Goal: Task Accomplishment & Management: Manage account settings

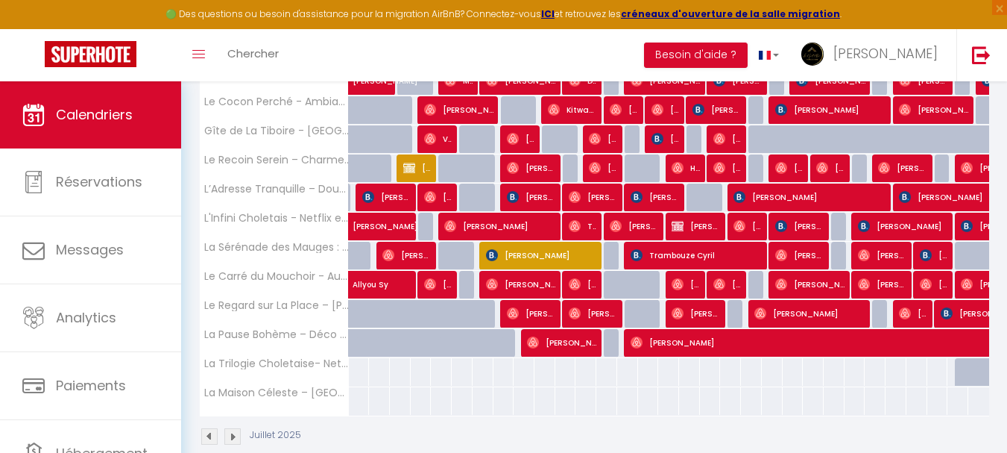
scroll to position [473, 0]
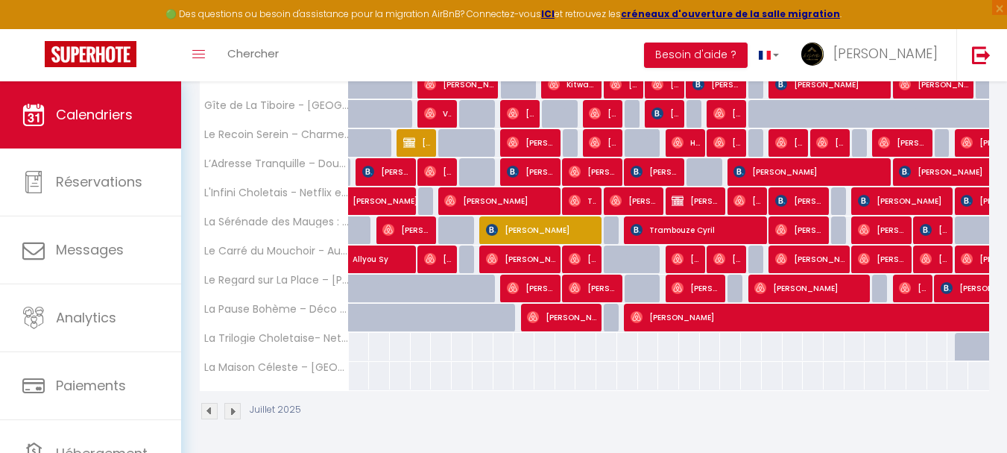
click at [234, 412] on img at bounding box center [232, 411] width 16 height 16
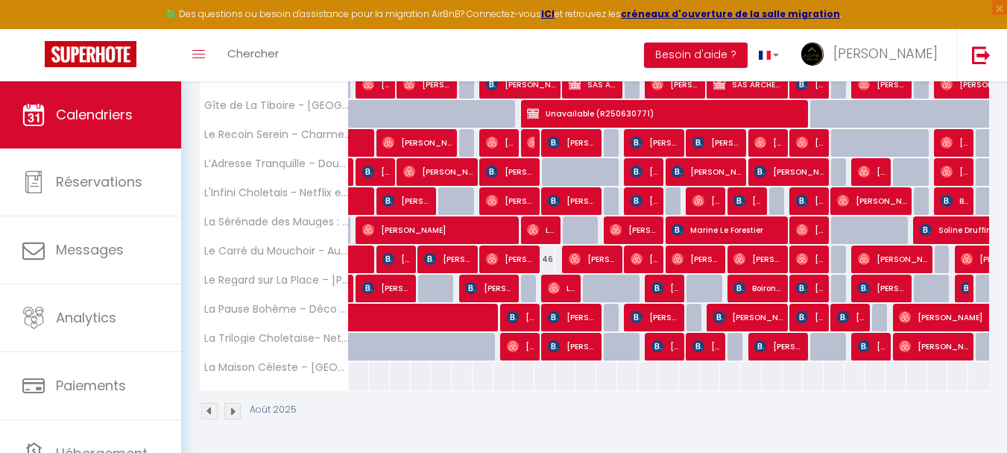
click at [230, 412] on img at bounding box center [232, 411] width 16 height 16
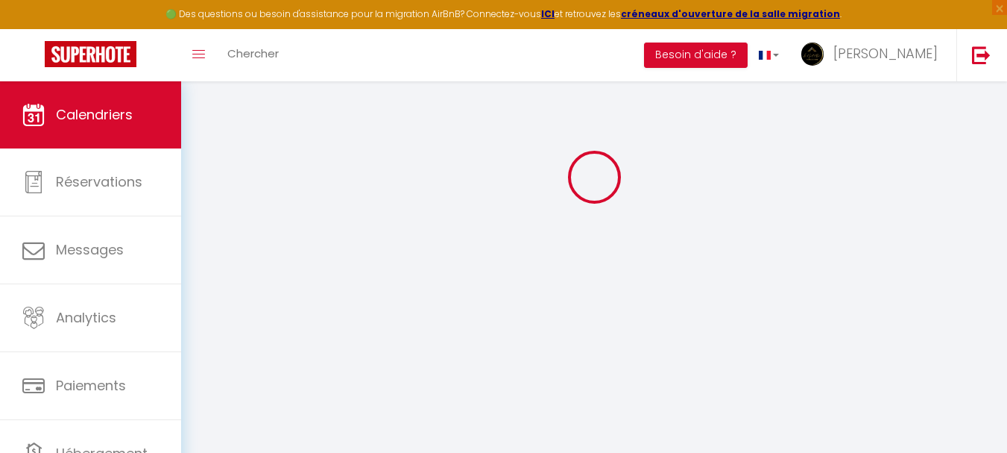
select select
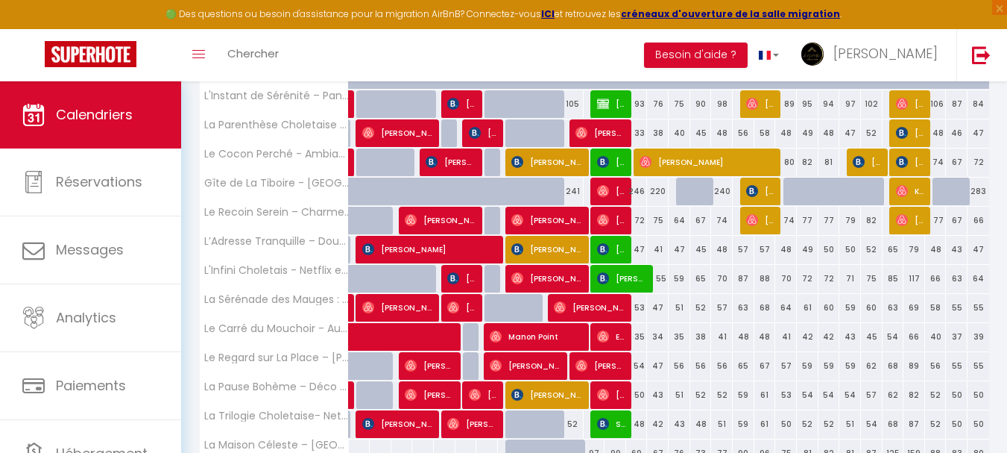
scroll to position [398, 0]
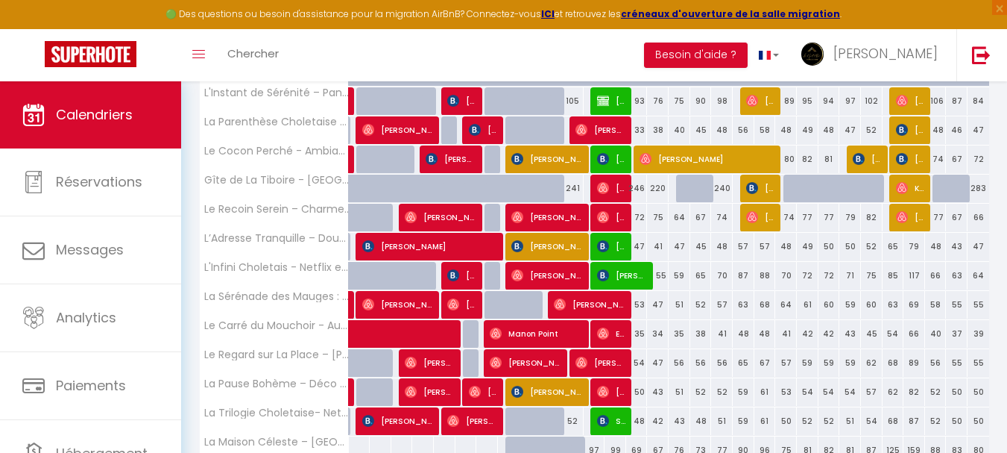
click at [640, 391] on div "50" at bounding box center [637, 392] width 22 height 28
type input "50"
type input "Dim 14 Septembre 2025"
type input "Lun 15 Septembre 2025"
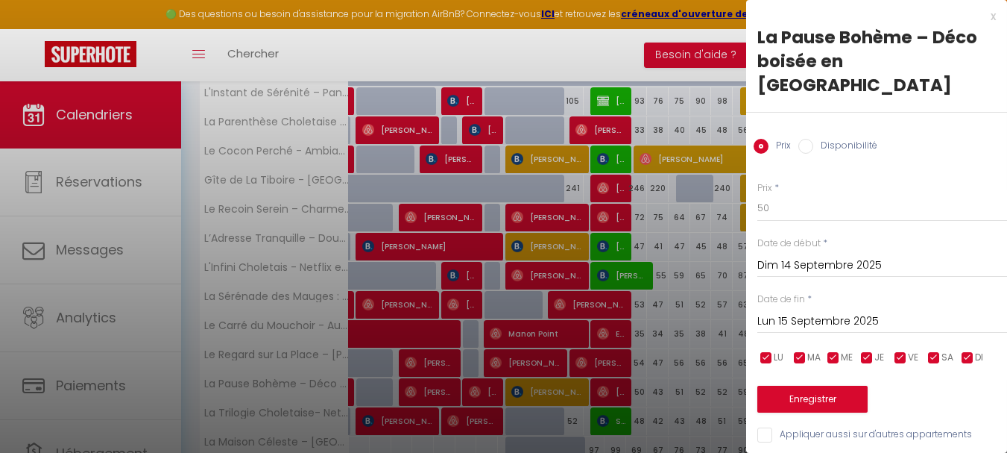
click at [855, 139] on label "Disponibilité" at bounding box center [845, 147] width 64 height 16
click at [813, 139] on input "Disponibilité" at bounding box center [806, 146] width 15 height 15
radio input "true"
radio input "false"
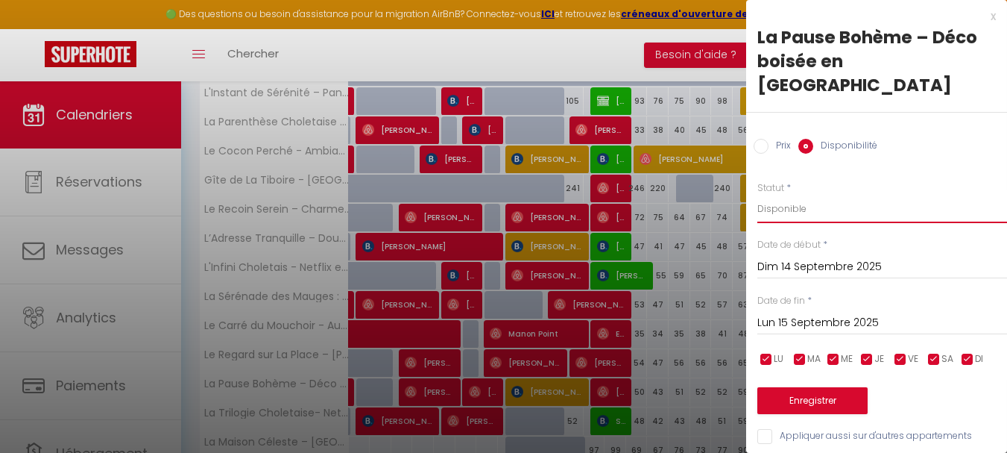
click at [812, 195] on select "Disponible Indisponible" at bounding box center [883, 209] width 250 height 28
select select "0"
click at [758, 195] on select "Disponible Indisponible" at bounding box center [883, 209] width 250 height 28
click at [822, 313] on input "Lun 15 Septembre 2025" at bounding box center [883, 322] width 250 height 19
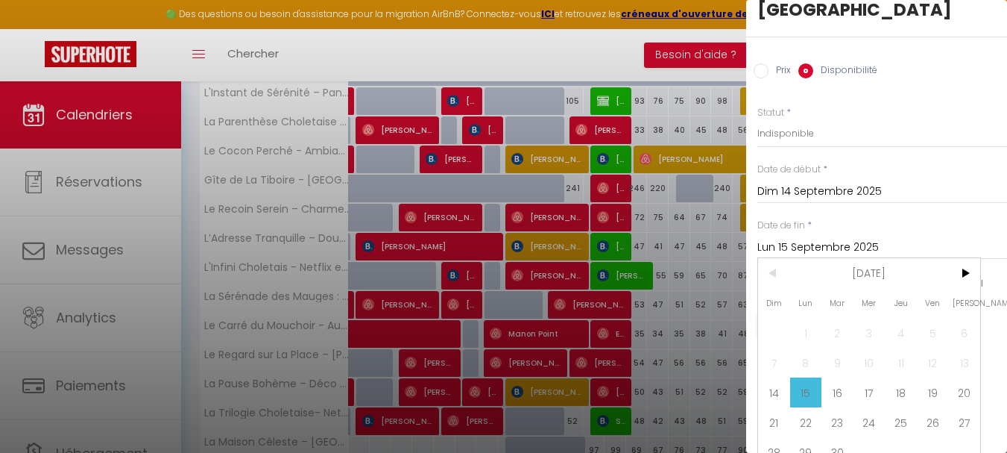
scroll to position [78, 0]
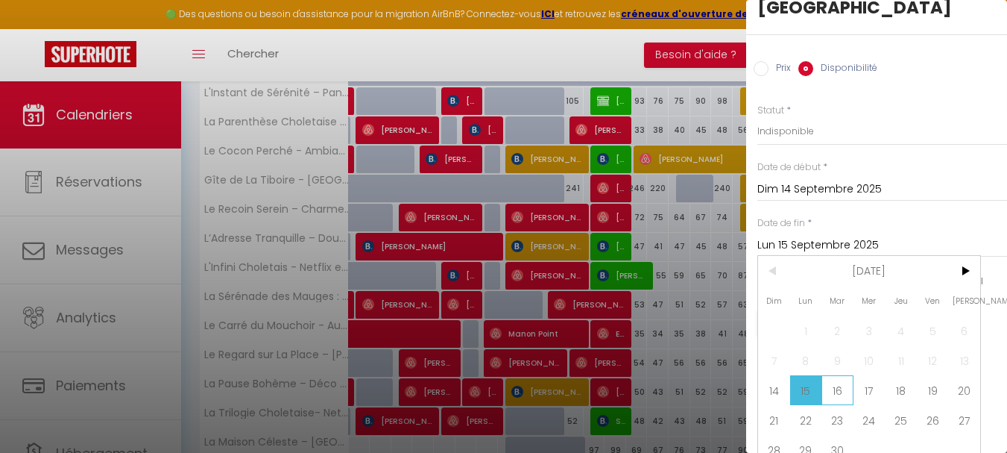
click at [841, 375] on span "16" at bounding box center [838, 390] width 32 height 30
type input "[DATE]"
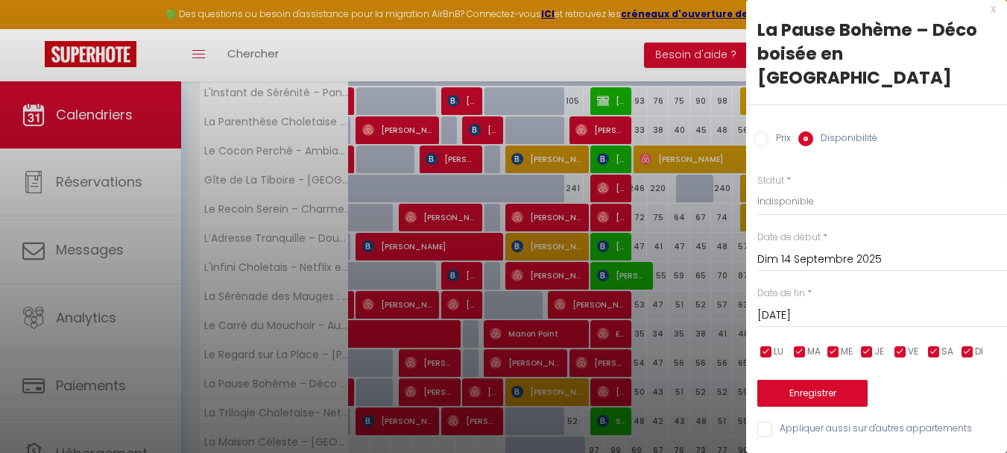
scroll to position [0, 0]
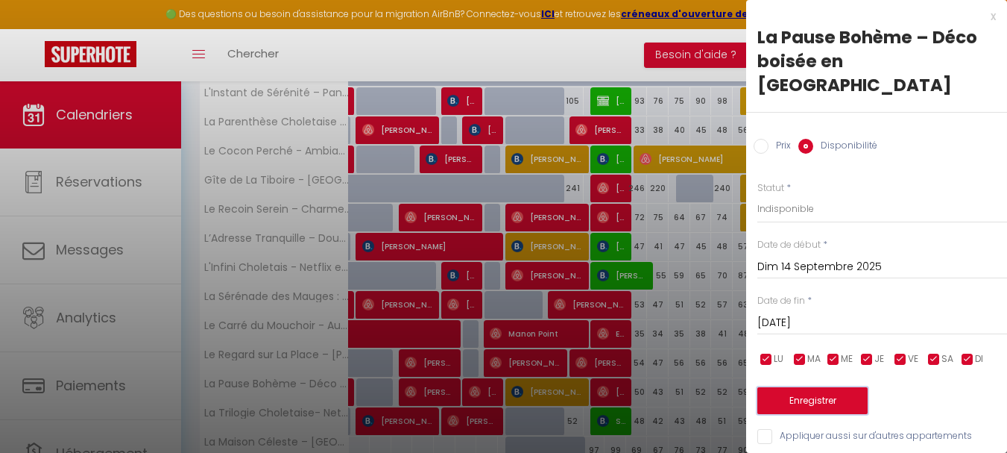
click at [834, 387] on button "Enregistrer" at bounding box center [813, 400] width 110 height 27
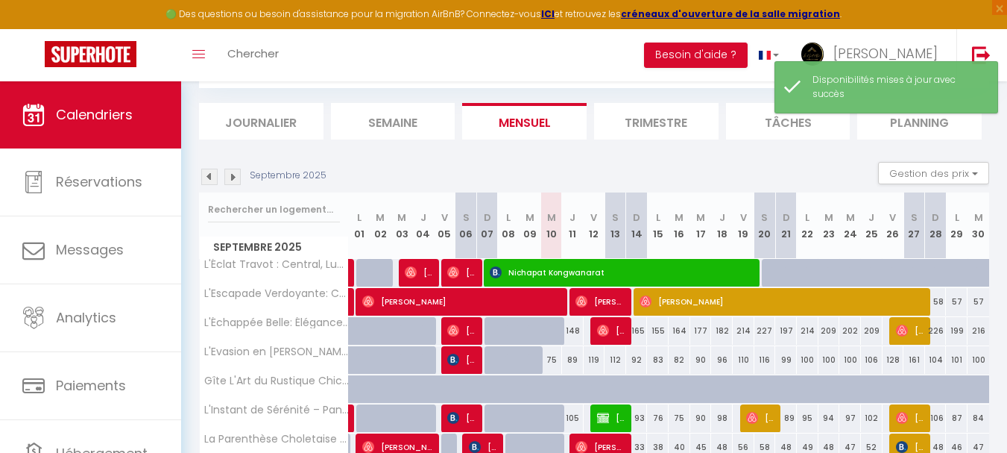
scroll to position [398, 0]
